Goal: Navigation & Orientation: Find specific page/section

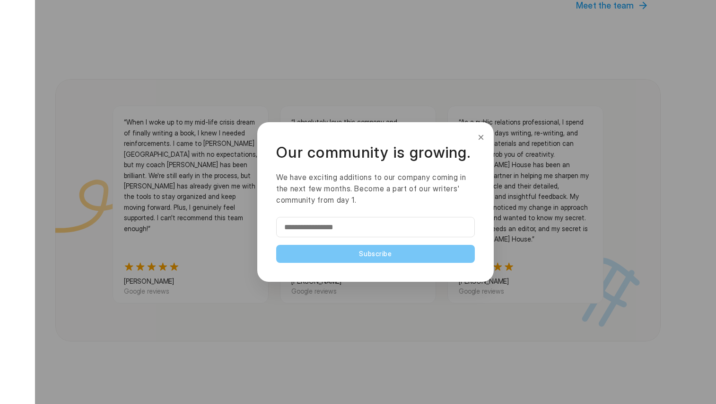
scroll to position [1006, 0]
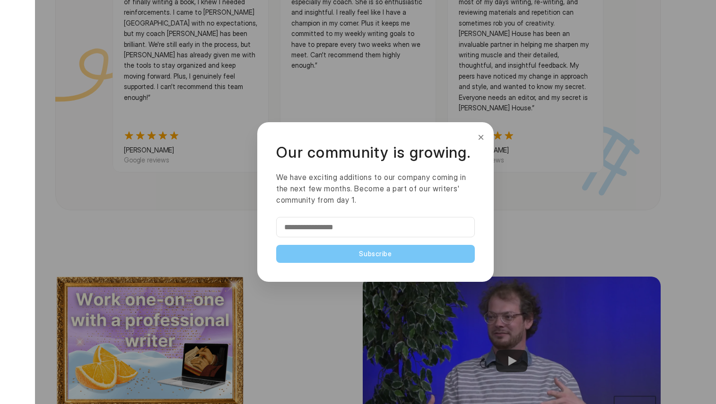
click at [481, 138] on button "×" at bounding box center [481, 137] width 10 height 15
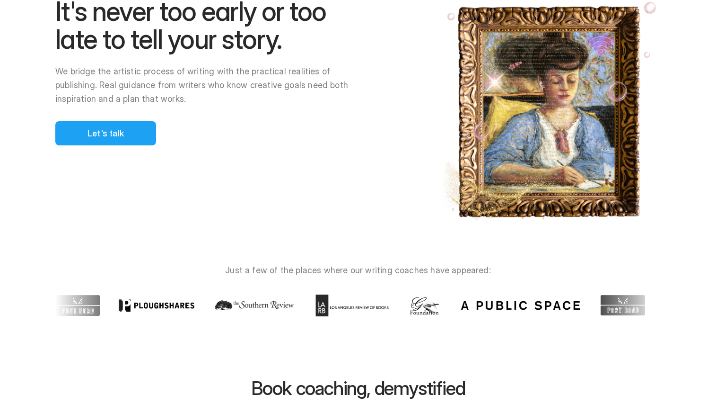
scroll to position [0, 0]
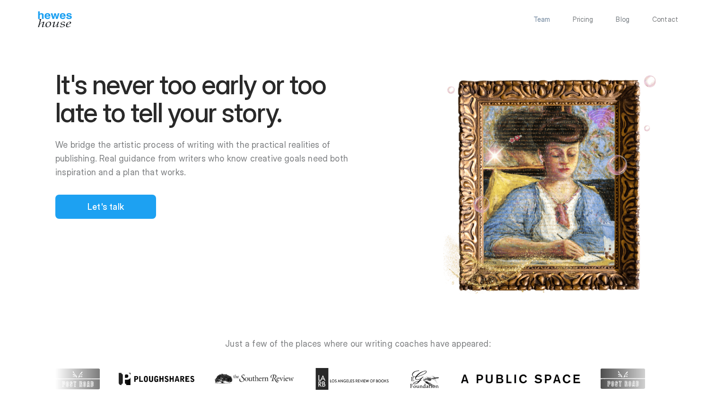
click at [541, 19] on p "Team" at bounding box center [542, 19] width 17 height 7
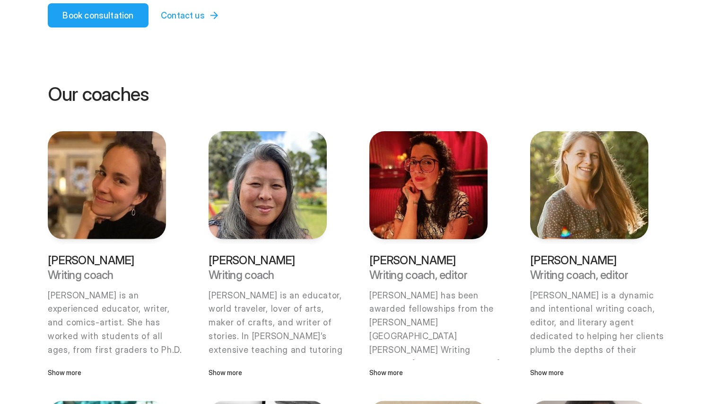
scroll to position [164, 0]
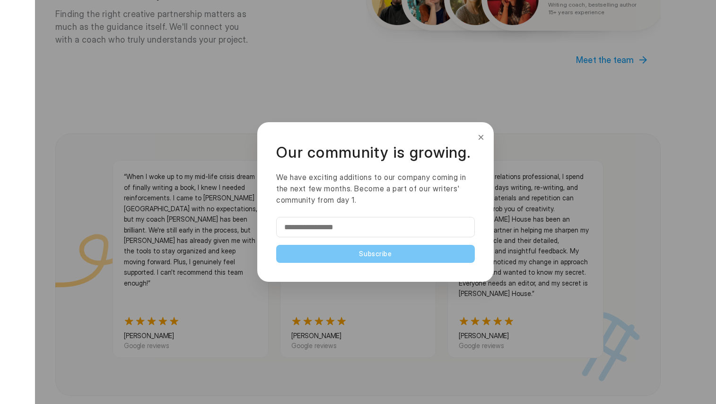
scroll to position [821, 0]
click at [482, 137] on button "×" at bounding box center [481, 137] width 10 height 15
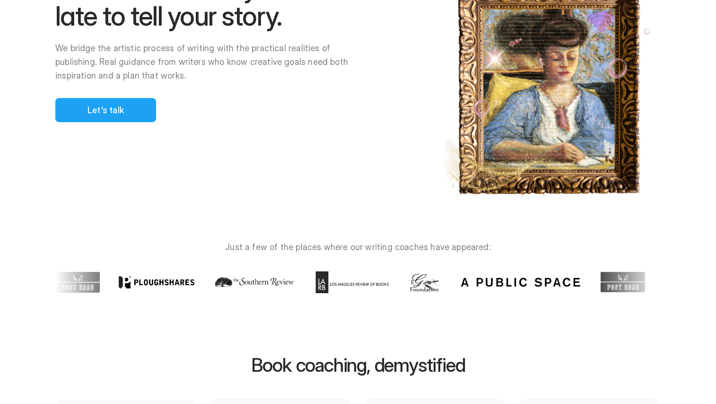
scroll to position [0, 0]
